Goal: Transaction & Acquisition: Purchase product/service

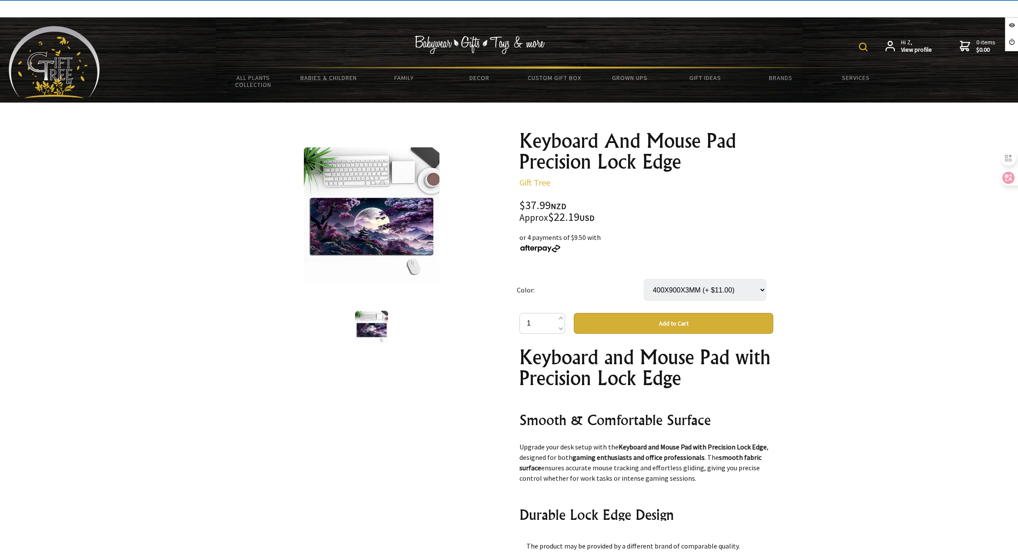
select select "400X900X3MM"
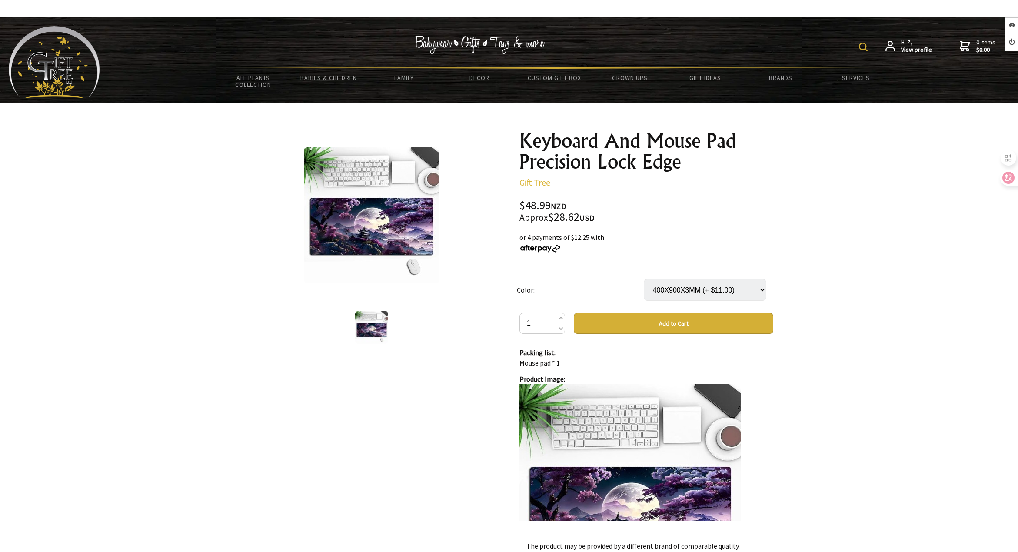
scroll to position [679, 0]
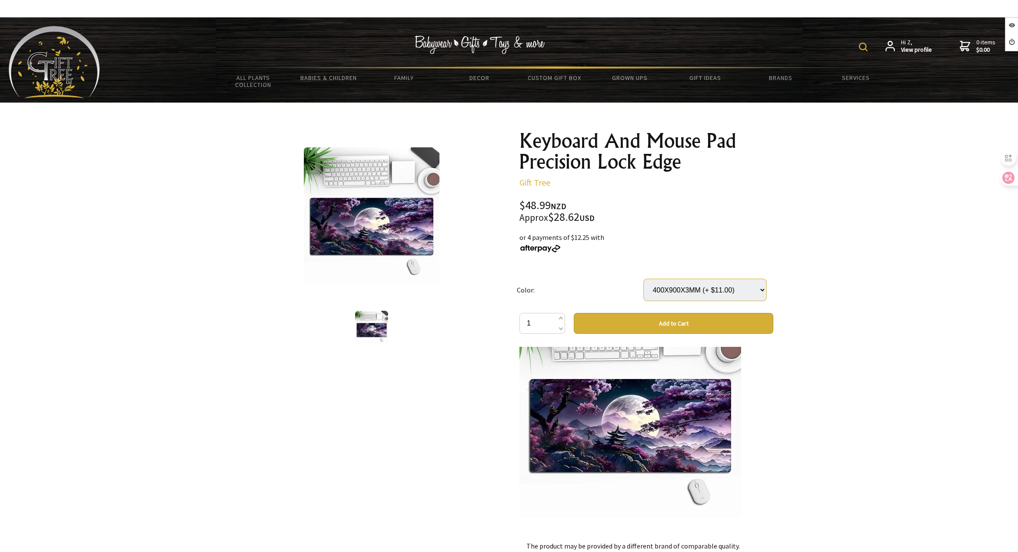
click at [696, 290] on select "Select… 400X900X2MM 400X900X3MM (+ $11.00) 400X900X4MM (+ $13.00)" at bounding box center [705, 290] width 123 height 22
select select "400X900X4MM"
click at [644, 279] on select "Select… 400X900X2MM 400X900X3MM (+ $11.00) 400X900X4MM (+ $13.00)" at bounding box center [705, 290] width 123 height 22
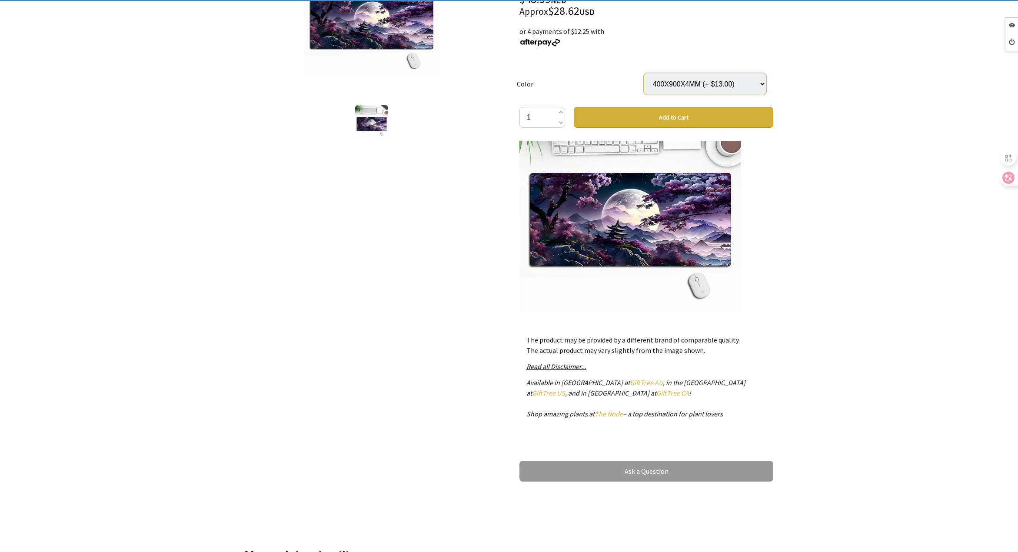
scroll to position [217, 0]
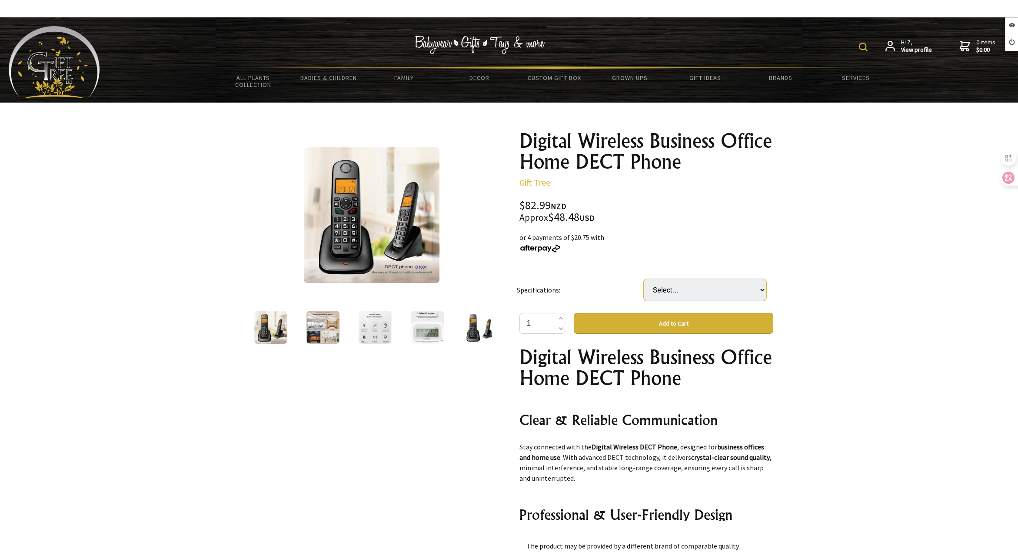
drag, startPoint x: 693, startPoint y: 290, endPoint x: 697, endPoint y: 296, distance: 8.0
click at [695, 290] on select "Select… EU UK US" at bounding box center [705, 290] width 123 height 22
select select "UK"
click at [644, 279] on select "Select… EU UK US" at bounding box center [705, 290] width 123 height 22
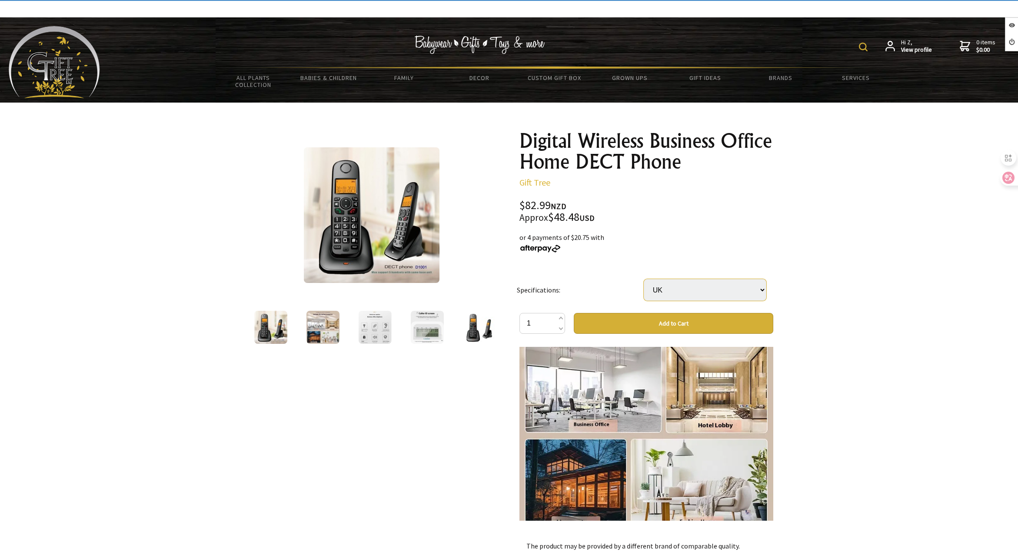
scroll to position [755, 0]
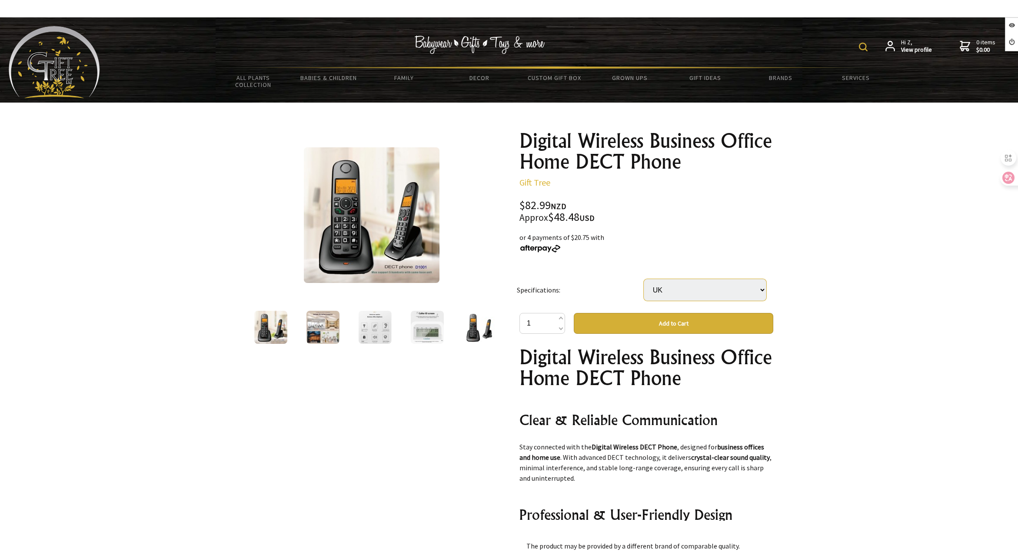
click at [682, 283] on select "Select… EU UK US" at bounding box center [705, 290] width 123 height 22
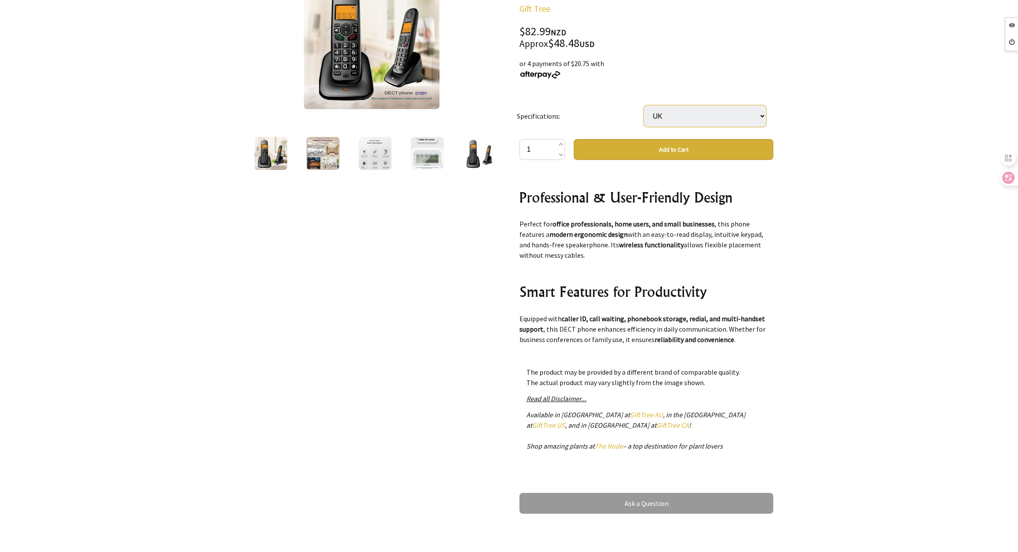
scroll to position [174, 0]
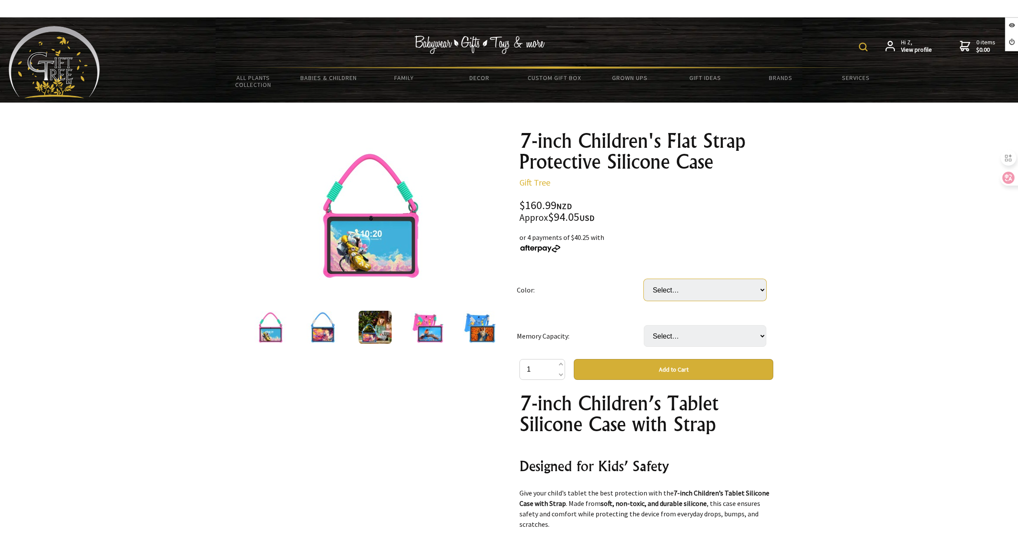
click at [721, 295] on select "Select… Dark Pink Sapphire Blue" at bounding box center [705, 290] width 123 height 22
select select "Dark Pink"
click at [644, 279] on select "Select… Dark Pink Sapphire Blue" at bounding box center [705, 290] width 123 height 22
click at [704, 330] on select "Select… EU UK US" at bounding box center [705, 336] width 123 height 22
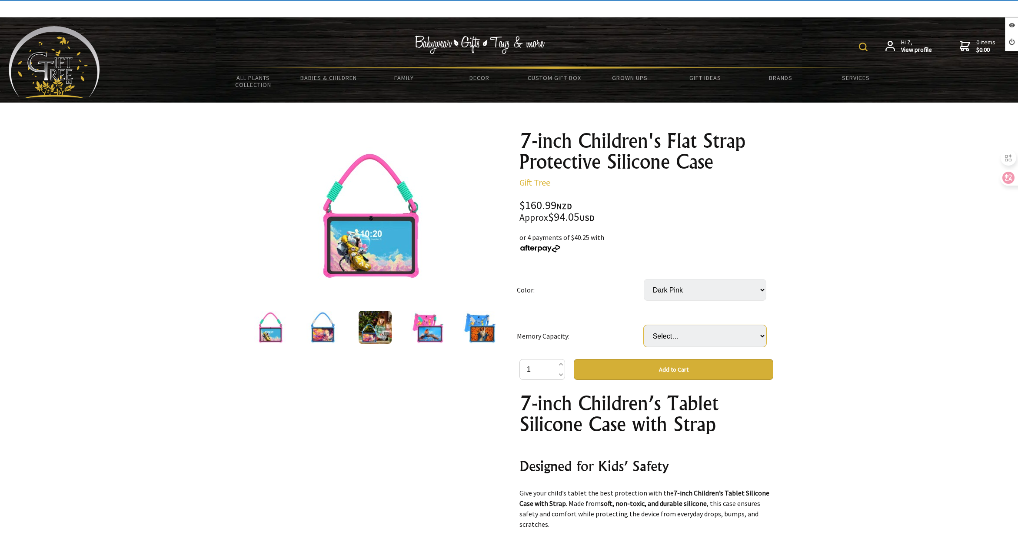
select select "US"
click at [644, 325] on select "Select… EU UK US" at bounding box center [705, 336] width 123 height 22
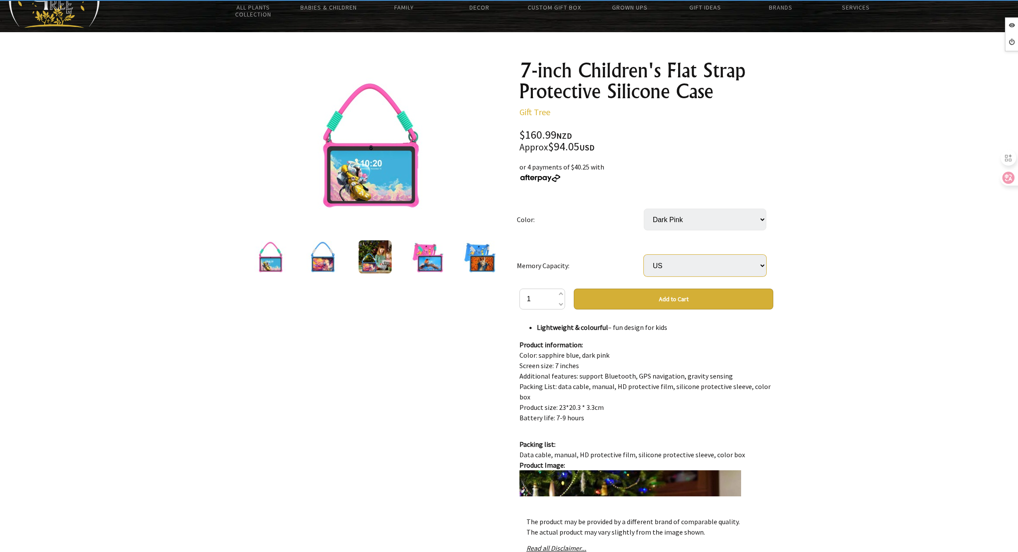
scroll to position [217, 0]
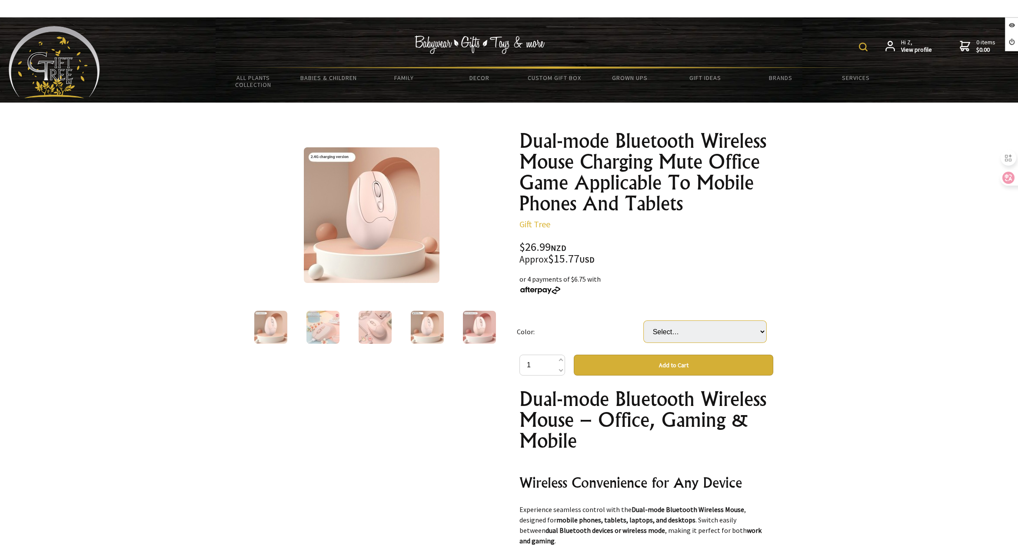
drag, startPoint x: 684, startPoint y: 335, endPoint x: 690, endPoint y: 340, distance: 8.3
click at [684, 334] on select "Select… Battery Green Battery Milk Tea Pink Battery Style Girl Pink Battery Typ…" at bounding box center [705, 332] width 123 height 22
select select "Milk Tea Pink"
click at [644, 321] on select "Select… Battery Green Battery Milk Tea Pink Battery Style Girl Pink Battery Typ…" at bounding box center [705, 332] width 123 height 22
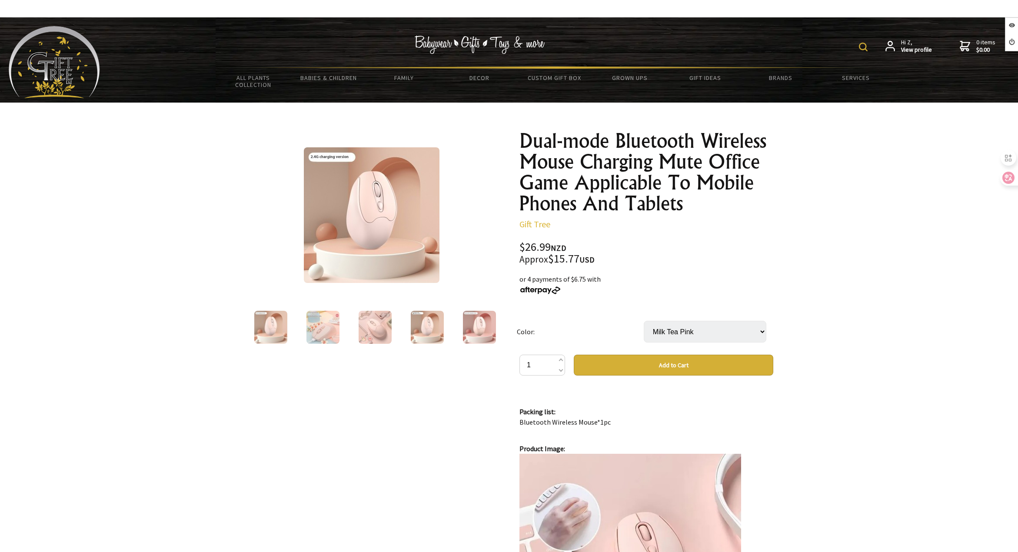
scroll to position [652, 0]
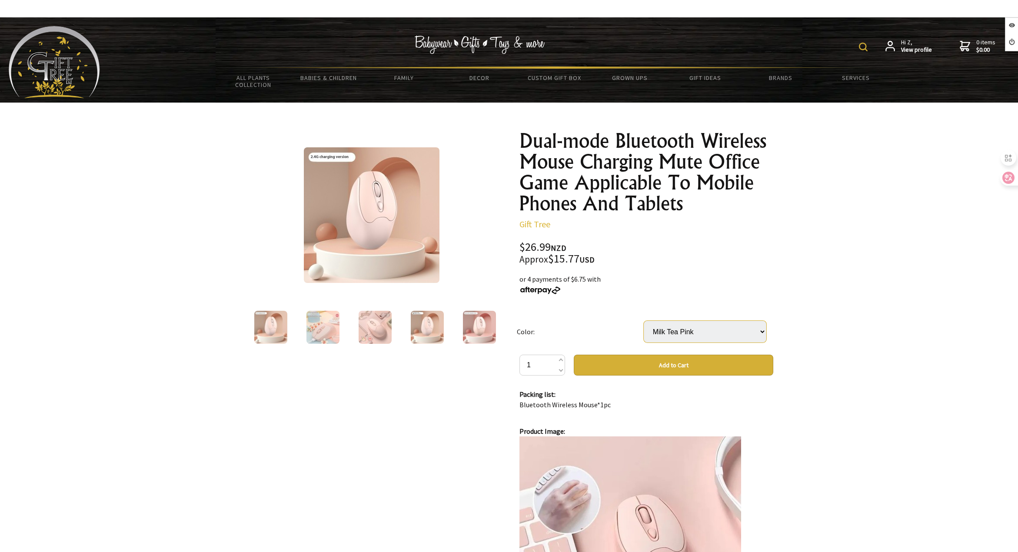
click at [680, 334] on select "Select… Battery Green Battery Milk Tea Pink Battery Style Girl Pink Battery Typ…" at bounding box center [705, 332] width 123 height 22
select select "Battery Style Girl Pink"
click at [644, 321] on select "Select… Battery Green Battery Milk Tea Pink Battery Style Girl Pink Battery Typ…" at bounding box center [705, 332] width 123 height 22
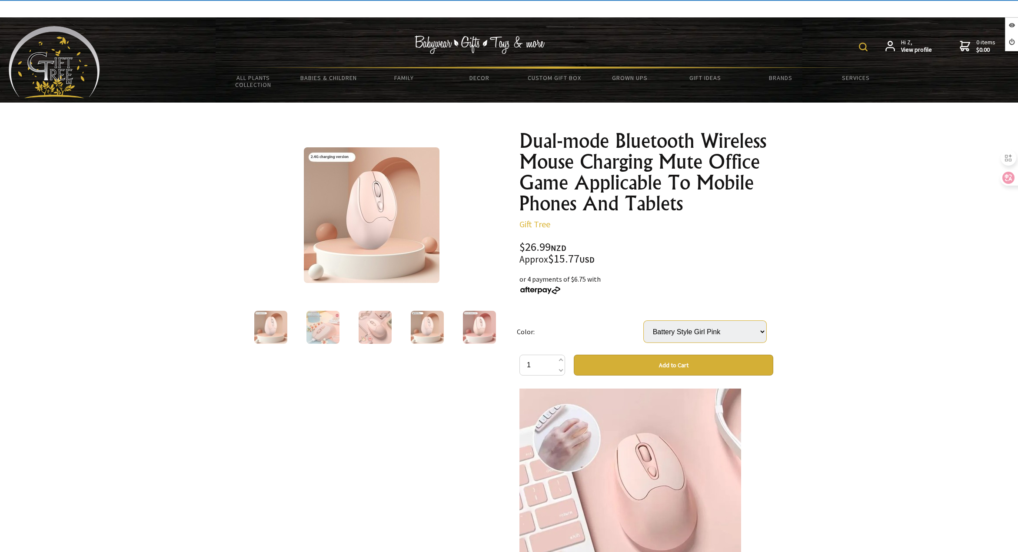
scroll to position [739, 0]
